Goal: Task Accomplishment & Management: Manage account settings

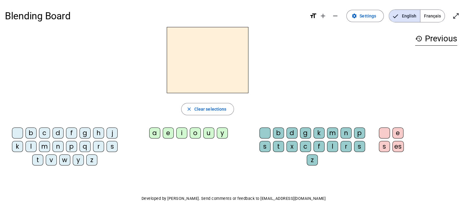
click at [105, 134] on letter-bubble "h" at bounding box center [100, 135] width 14 height 14
click at [95, 136] on div "h" at bounding box center [98, 133] width 11 height 11
click at [89, 149] on div "q" at bounding box center [85, 146] width 11 height 11
click at [49, 153] on letter-bubble "m" at bounding box center [46, 148] width 14 height 14
click at [48, 135] on div "c" at bounding box center [44, 133] width 11 height 11
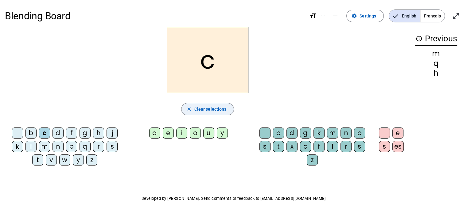
click at [224, 112] on span "Clear selections" at bounding box center [210, 109] width 32 height 7
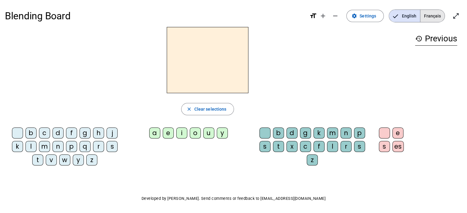
click at [425, 17] on span "Français" at bounding box center [432, 16] width 24 height 12
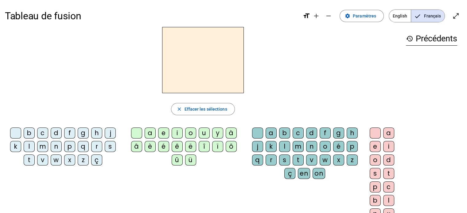
click at [406, 17] on span "English" at bounding box center [400, 16] width 22 height 12
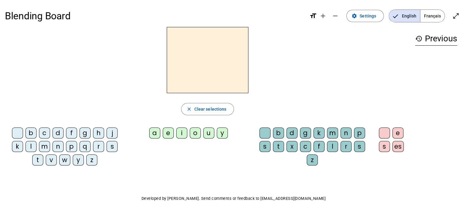
click at [421, 16] on span "Français" at bounding box center [432, 16] width 24 height 12
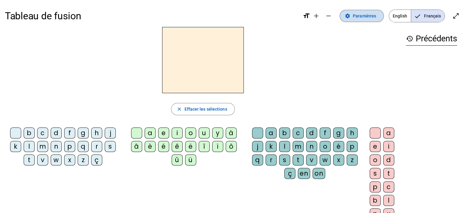
click at [373, 18] on span "Paramètres" at bounding box center [364, 15] width 23 height 7
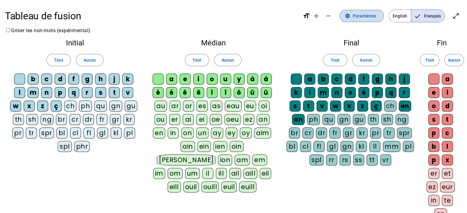
click at [373, 18] on span "Paramètres" at bounding box center [364, 15] width 23 height 7
click at [317, 13] on mat-icon "add" at bounding box center [315, 15] width 7 height 7
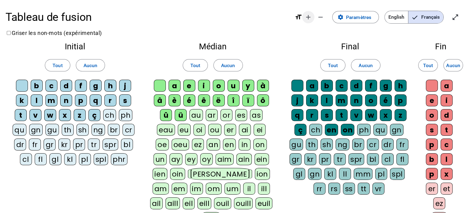
click at [317, 14] on mat-icon "remove" at bounding box center [320, 17] width 7 height 7
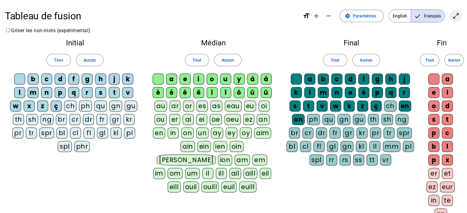
click at [454, 16] on mat-icon "open_in_full" at bounding box center [455, 15] width 7 height 7
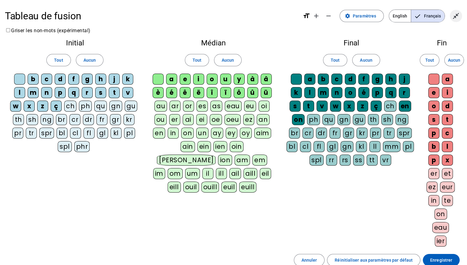
click at [457, 17] on mat-icon "close_fullscreen" at bounding box center [455, 15] width 7 height 7
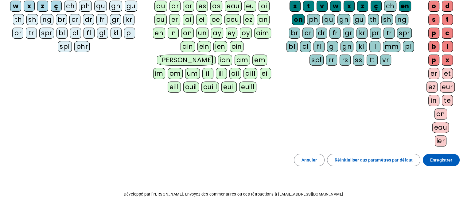
scroll to position [116, 0]
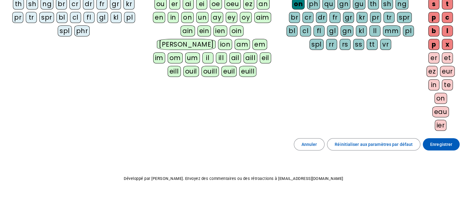
click at [320, 150] on div "Tableau de fusion format_size add remove settings Paramètres English Français o…" at bounding box center [233, 49] width 467 height 331
click at [316, 145] on span "Annuler" at bounding box center [309, 144] width 16 height 7
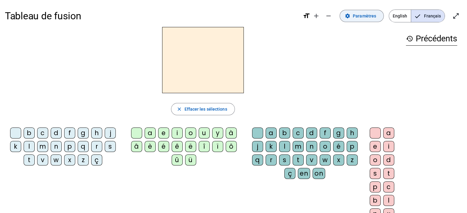
click at [378, 17] on span at bounding box center [362, 16] width 44 height 15
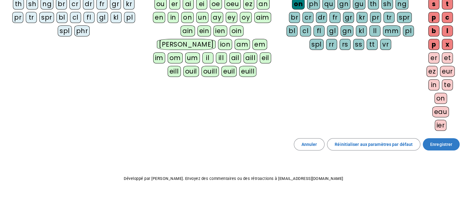
click at [447, 145] on span "Enregistrer" at bounding box center [441, 144] width 22 height 7
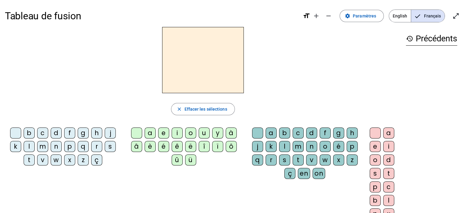
click at [438, 45] on h3 "history Précédents" at bounding box center [431, 39] width 51 height 14
click at [436, 42] on h3 "history Précédents" at bounding box center [431, 39] width 51 height 14
click at [401, 39] on div "history Précédents" at bounding box center [431, 121] width 61 height 188
click at [411, 41] on mat-icon "history" at bounding box center [409, 38] width 7 height 7
click at [409, 39] on mat-icon "history" at bounding box center [409, 38] width 7 height 7
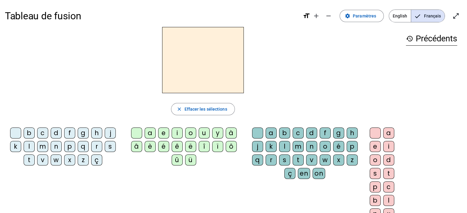
click at [433, 39] on h3 "history Précédents" at bounding box center [431, 39] width 51 height 14
